Goal: Transaction & Acquisition: Book appointment/travel/reservation

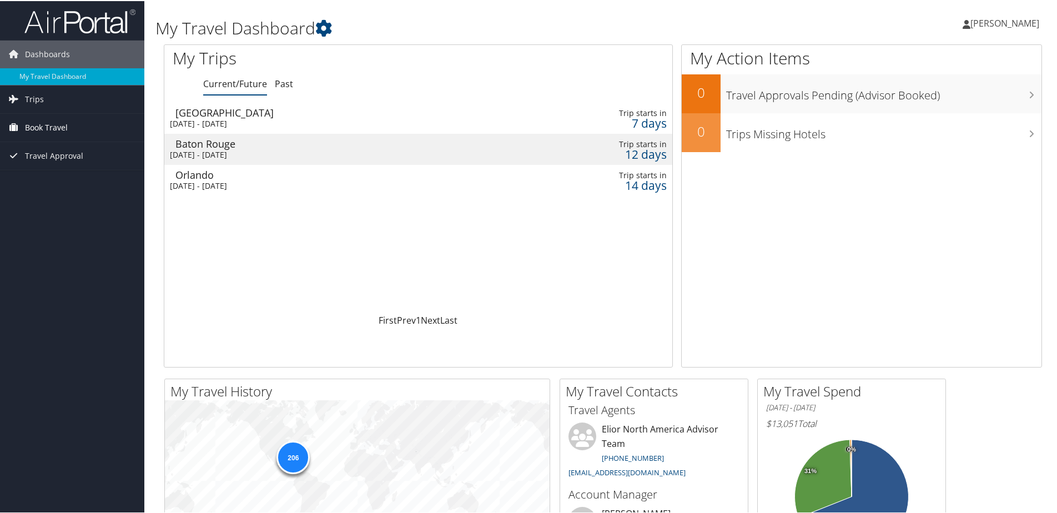
click at [81, 126] on link "Book Travel" at bounding box center [72, 127] width 144 height 28
click at [54, 184] on link "Book/Manage Online Trips" at bounding box center [72, 182] width 144 height 17
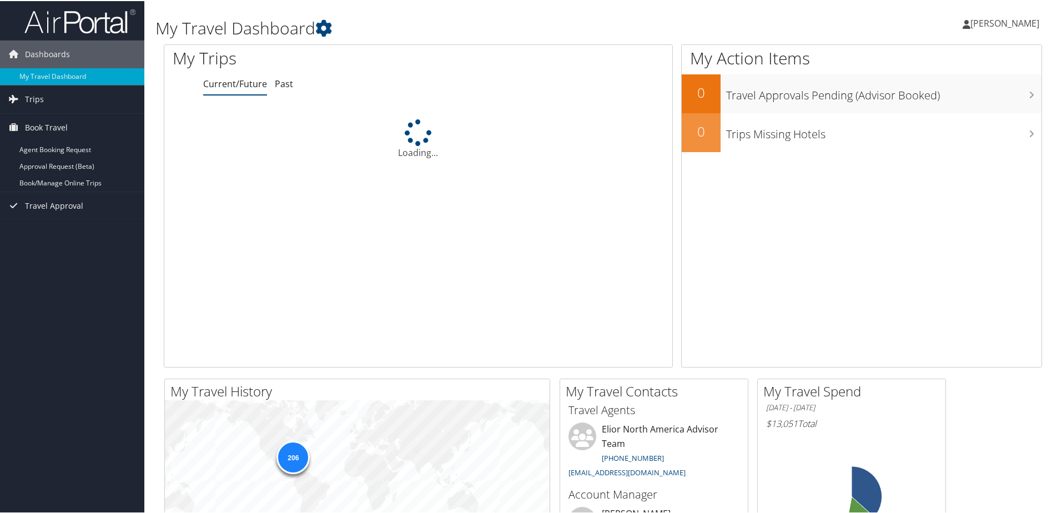
click at [57, 174] on link "Book/Manage Online Trips" at bounding box center [72, 182] width 144 height 17
